Goal: Task Accomplishment & Management: Manage account settings

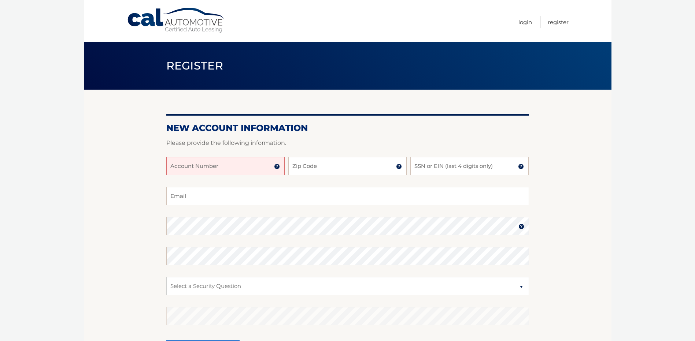
click at [172, 166] on input "Account Number" at bounding box center [225, 166] width 118 height 18
type input "44455978873"
click at [293, 166] on input "Zip Code" at bounding box center [347, 166] width 118 height 18
type input "08753"
click at [414, 166] on input "SSN or EIN (last 4 digits only)" at bounding box center [469, 166] width 118 height 18
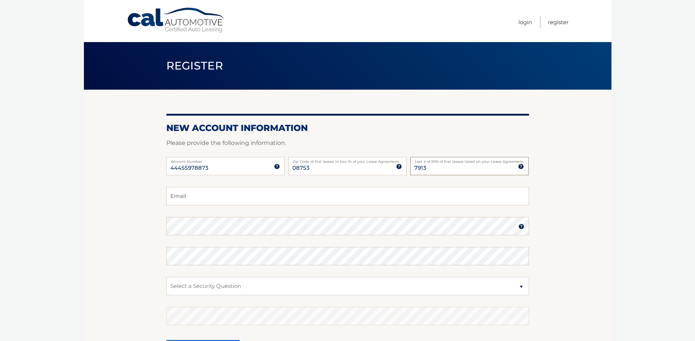
type input "7913"
click at [171, 195] on input "Email" at bounding box center [347, 196] width 363 height 18
type input "jcarrubba@outlook.com"
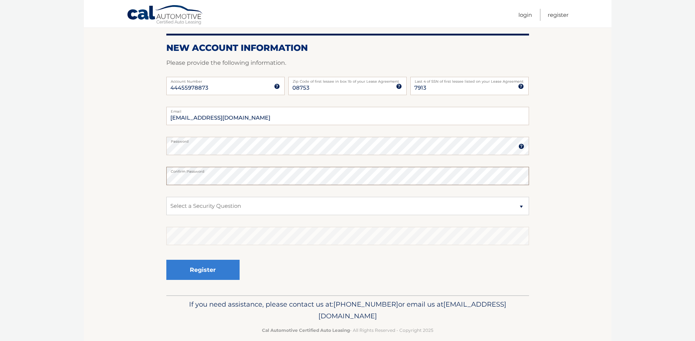
scroll to position [90, 0]
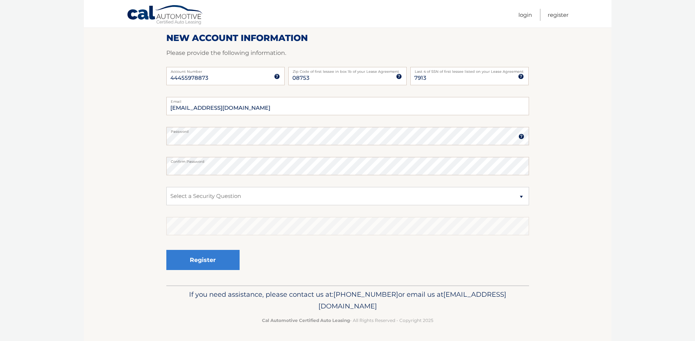
click at [520, 138] on img at bounding box center [521, 137] width 6 height 6
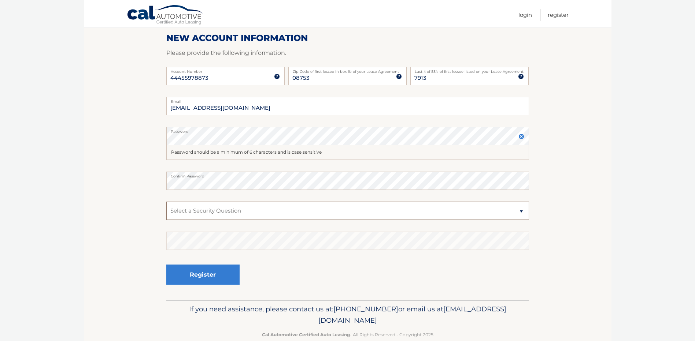
click at [521, 212] on select "Select a Security Question What was the name of your elementary school? What is…" at bounding box center [347, 211] width 363 height 18
select select "1"
click at [166, 202] on select "Select a Security Question What was the name of your elementary school? What is…" at bounding box center [347, 211] width 363 height 18
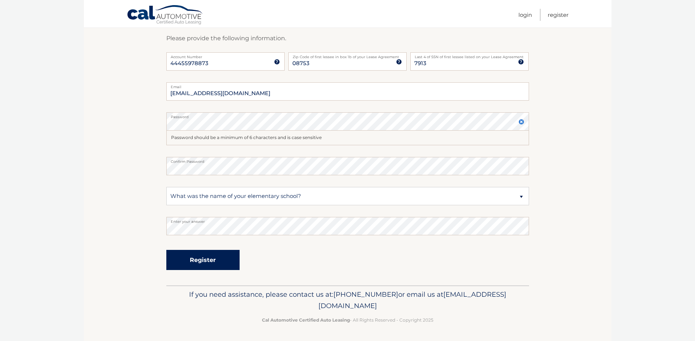
click at [203, 259] on button "Register" at bounding box center [202, 260] width 73 height 20
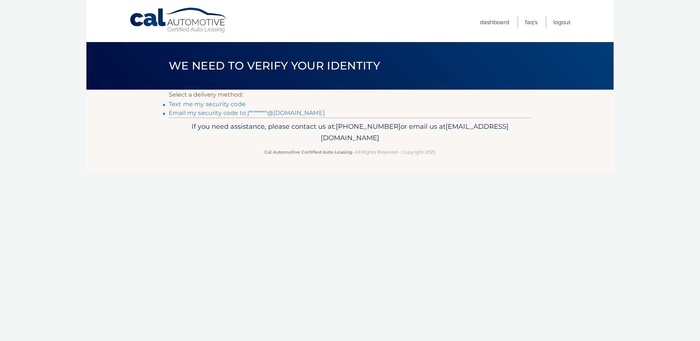
click at [211, 103] on link "Text me my security code" at bounding box center [207, 104] width 77 height 7
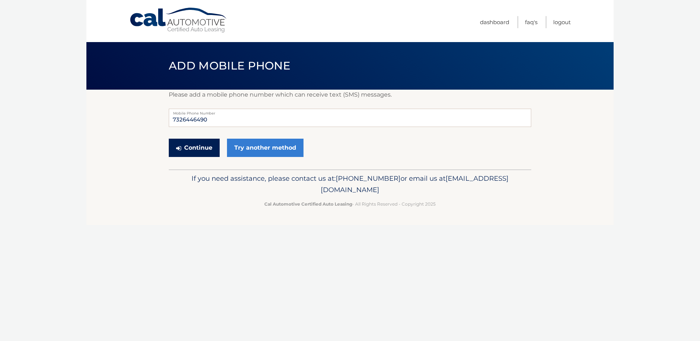
click at [194, 145] on button "Continue" at bounding box center [194, 148] width 51 height 18
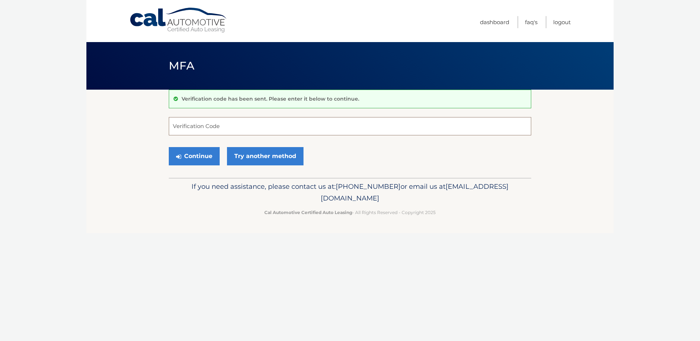
click at [173, 126] on input "Verification Code" at bounding box center [350, 126] width 363 height 18
type input "316260"
click at [193, 153] on button "Continue" at bounding box center [194, 156] width 51 height 18
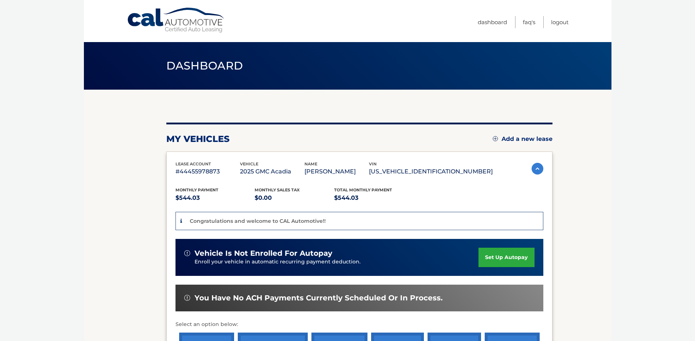
click at [508, 256] on link "set up autopay" at bounding box center [506, 257] width 56 height 19
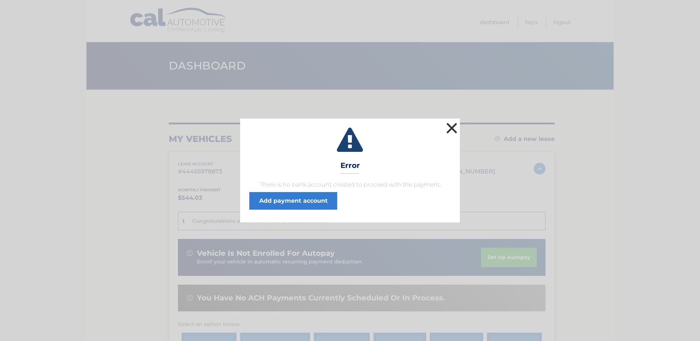
click at [453, 126] on button "×" at bounding box center [452, 128] width 15 height 15
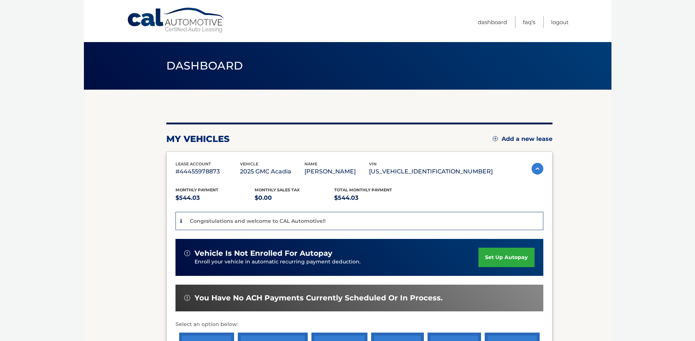
scroll to position [110, 0]
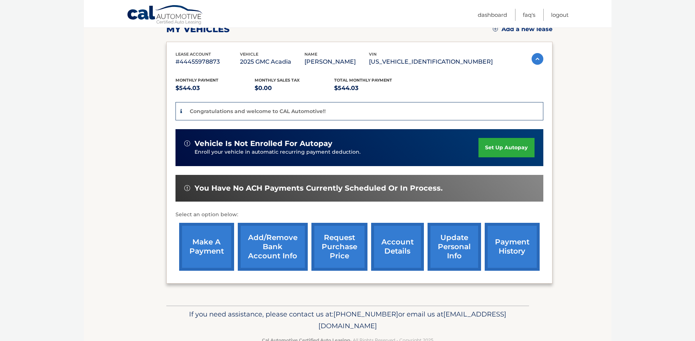
click at [505, 147] on link "set up autopay" at bounding box center [506, 147] width 56 height 19
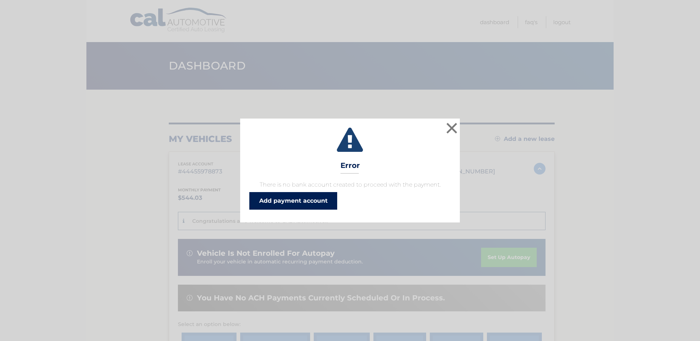
click at [283, 199] on link "Add payment account" at bounding box center [293, 201] width 88 height 18
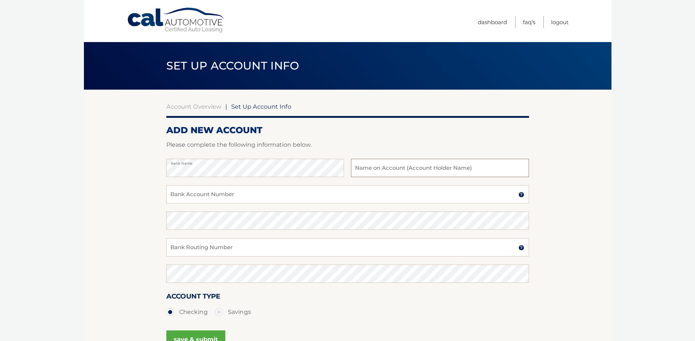
drag, startPoint x: 355, startPoint y: 165, endPoint x: 360, endPoint y: 165, distance: 4.8
click at [356, 165] on input "text" at bounding box center [440, 168] width 178 height 18
type input "[PERSON_NAME]"
click at [170, 193] on input "Bank Account Number" at bounding box center [347, 194] width 363 height 18
type input "1251021034"
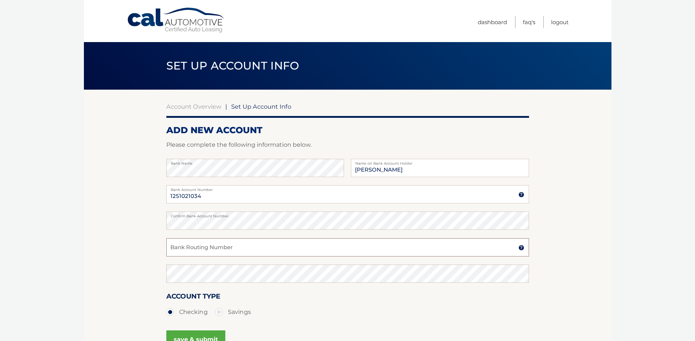
click at [170, 245] on input "Bank Routing Number" at bounding box center [347, 247] width 363 height 18
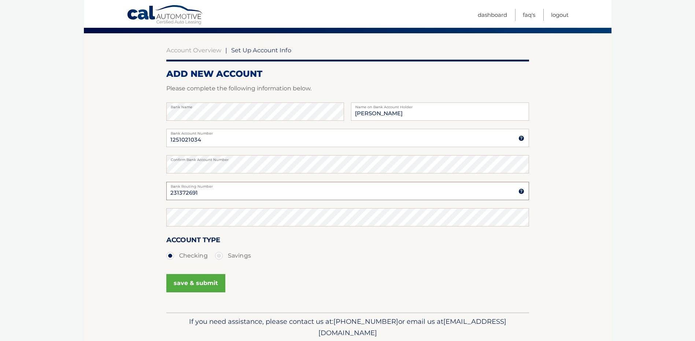
scroll to position [73, 0]
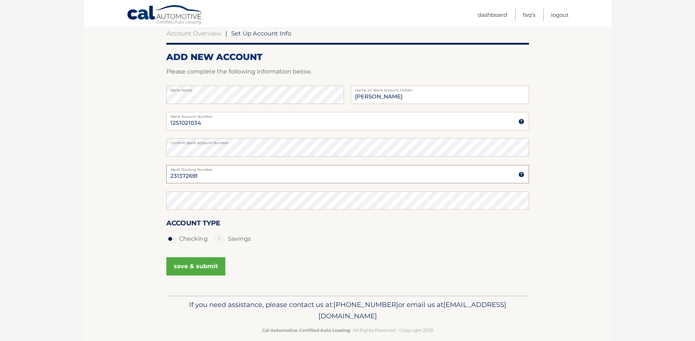
type input "231372691"
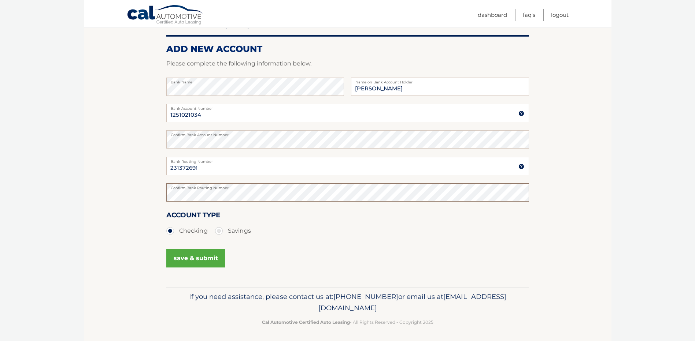
scroll to position [84, 0]
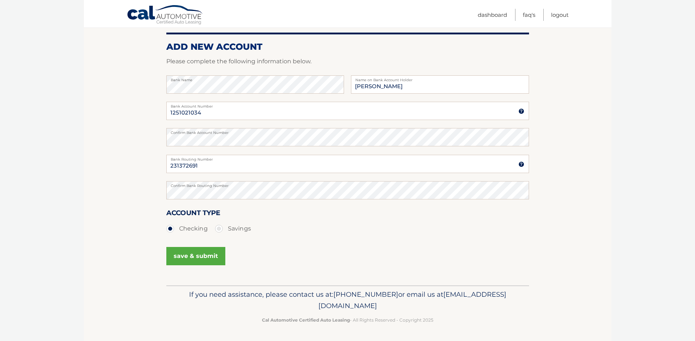
click at [190, 253] on button "save & submit" at bounding box center [195, 256] width 59 height 18
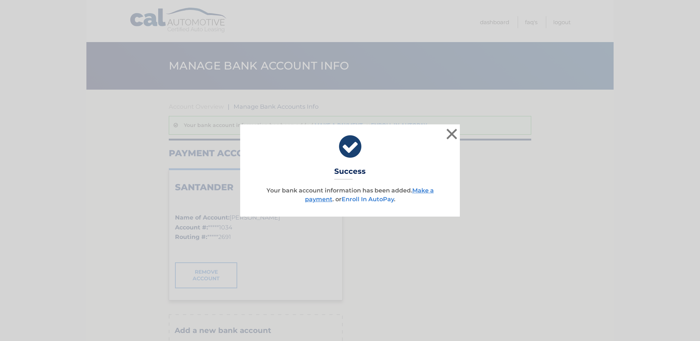
click at [370, 197] on link "Enroll In AutoPay" at bounding box center [368, 199] width 52 height 7
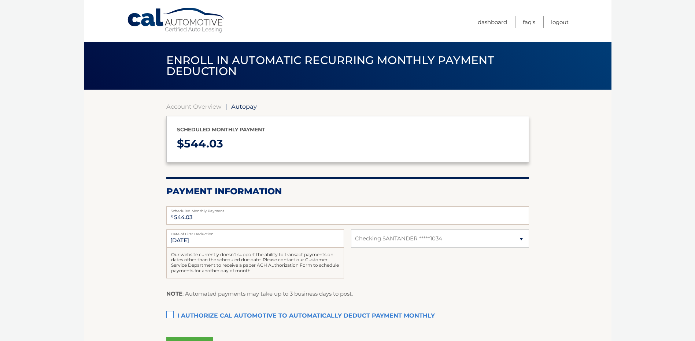
select select "YTE5OGQwZWQtZjlkNy00NTZiLTkzZDYtMjRjNjllZmY5OTgy"
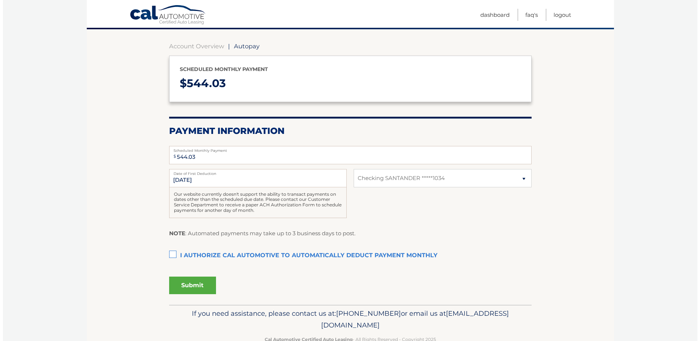
scroll to position [73, 0]
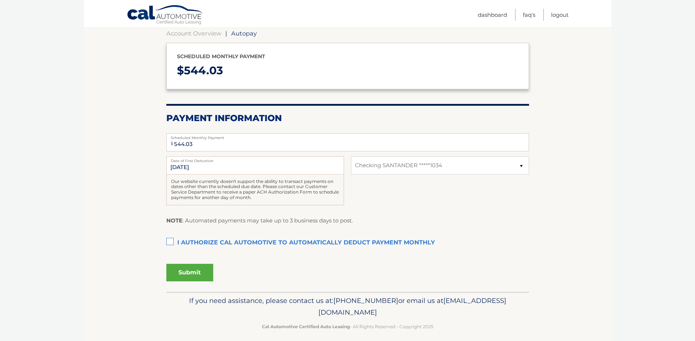
click at [170, 242] on label "I authorize cal automotive to automatically deduct payment monthly This checkbo…" at bounding box center [347, 243] width 363 height 15
click at [0, 0] on input "I authorize cal automotive to automatically deduct payment monthly This checkbo…" at bounding box center [0, 0] width 0 height 0
click at [190, 271] on button "Submit" at bounding box center [189, 273] width 47 height 18
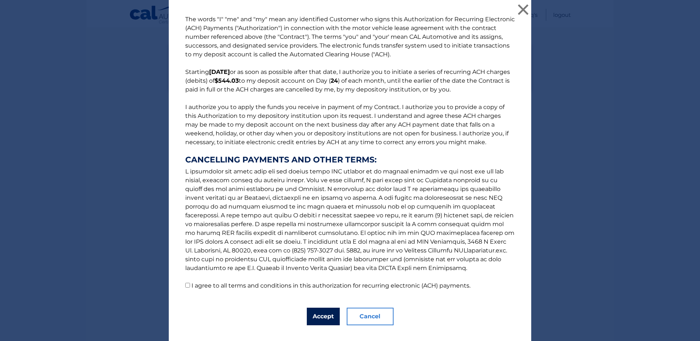
click at [322, 312] on button "Accept" at bounding box center [323, 317] width 33 height 18
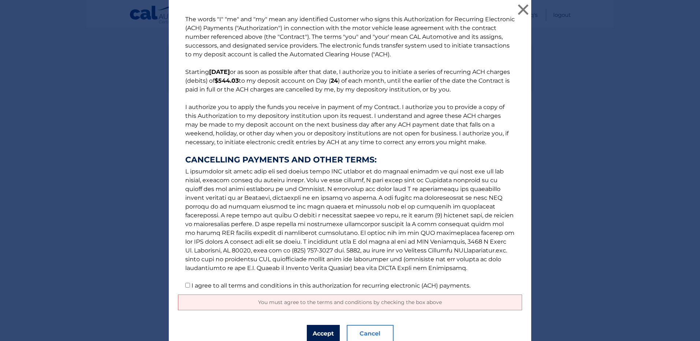
scroll to position [31, 0]
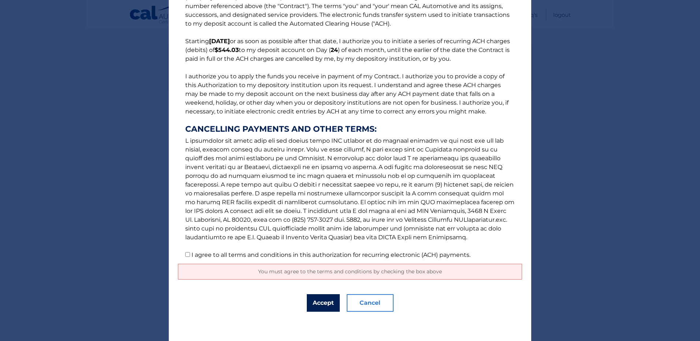
click at [320, 299] on button "Accept" at bounding box center [323, 304] width 33 height 18
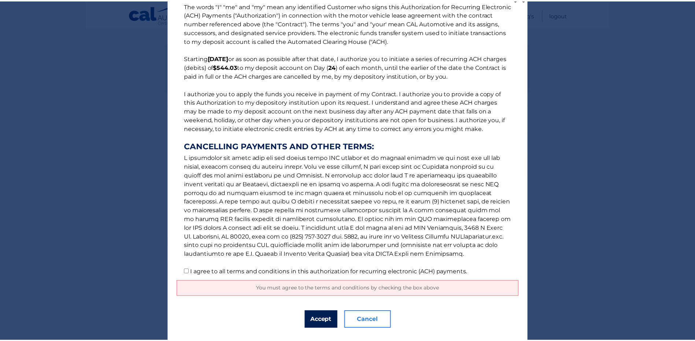
scroll to position [0, 0]
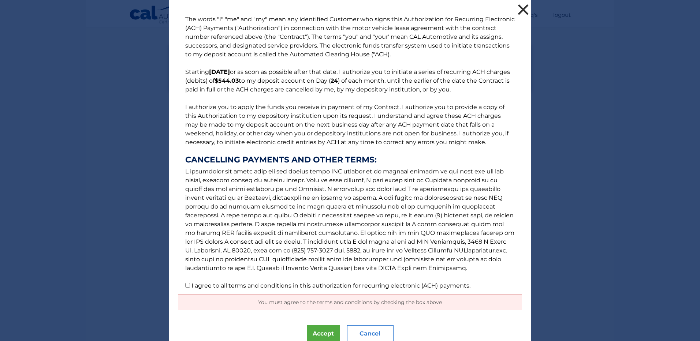
click at [519, 8] on button "×" at bounding box center [523, 9] width 15 height 15
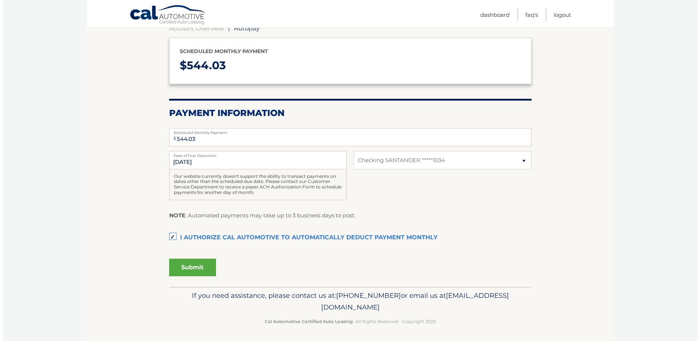
scroll to position [79, 0]
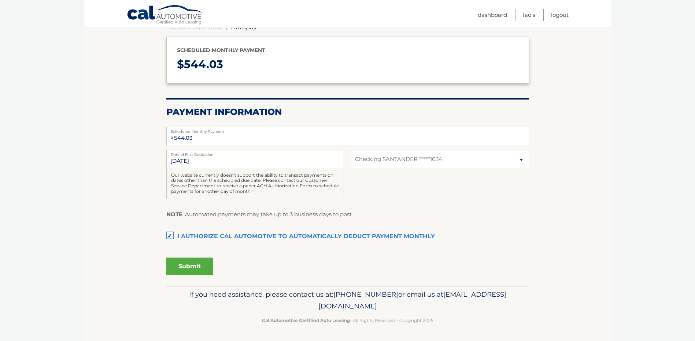
click at [185, 265] on button "Submit" at bounding box center [189, 267] width 47 height 18
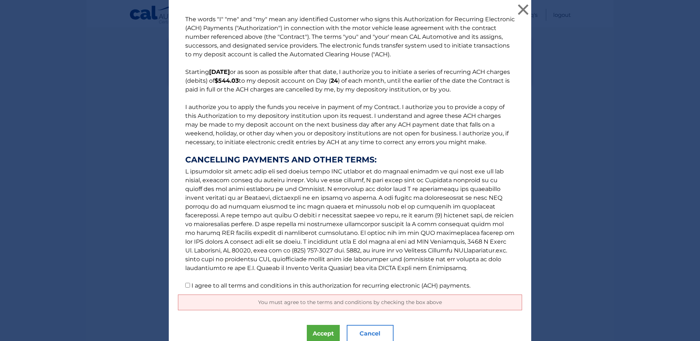
scroll to position [31, 0]
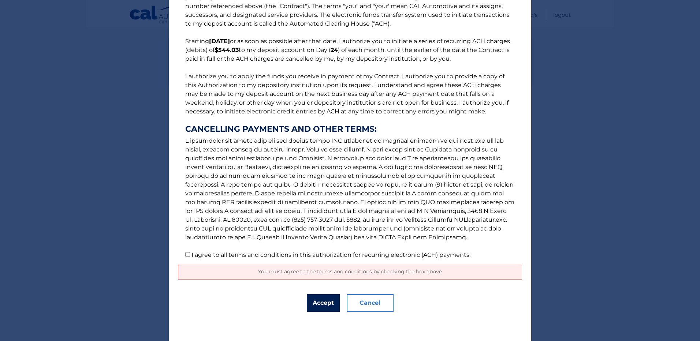
click at [317, 302] on button "Accept" at bounding box center [323, 304] width 33 height 18
click at [185, 253] on input "I agree to all terms and conditions in this authorization for recurring electro…" at bounding box center [187, 254] width 5 height 5
checkbox input "true"
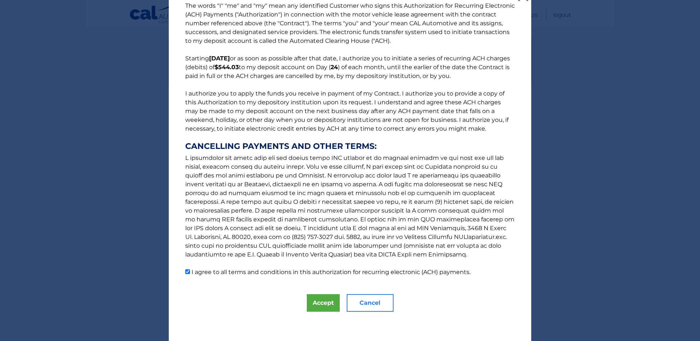
scroll to position [14, 0]
click at [315, 300] on button "Accept" at bounding box center [323, 304] width 33 height 18
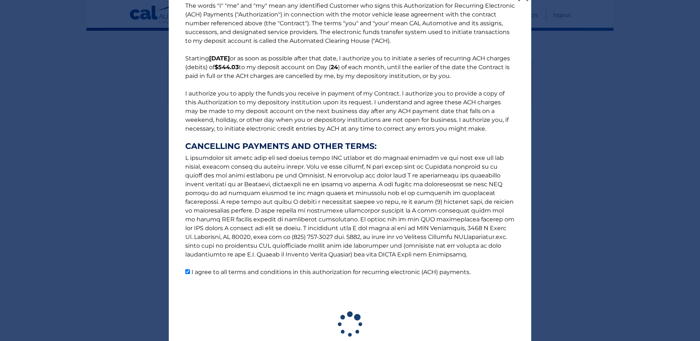
scroll to position [59, 0]
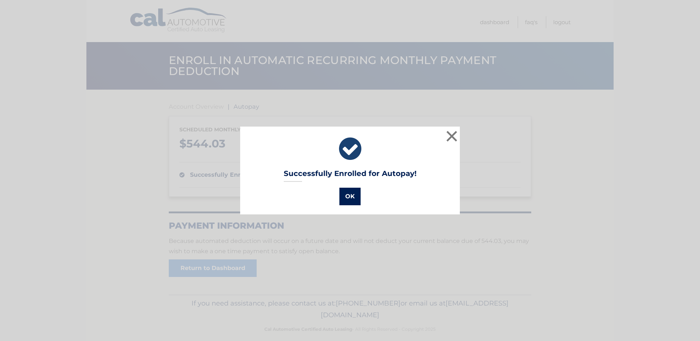
click at [346, 193] on button "OK" at bounding box center [350, 197] width 21 height 18
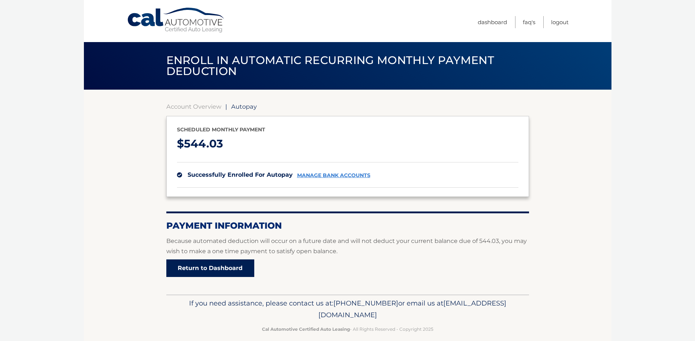
click at [222, 267] on link "Return to Dashboard" at bounding box center [210, 269] width 88 height 18
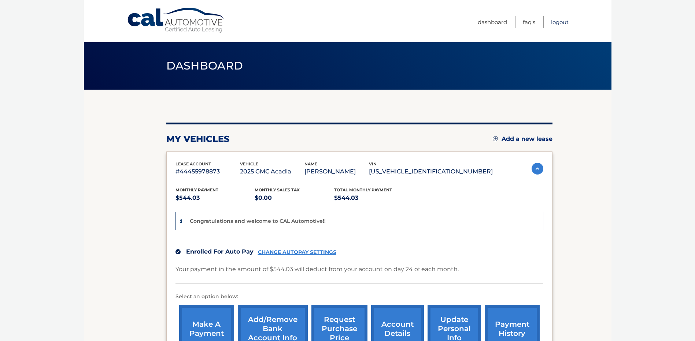
click at [556, 22] on link "Logout" at bounding box center [560, 22] width 18 height 12
